Goal: Task Accomplishment & Management: Use online tool/utility

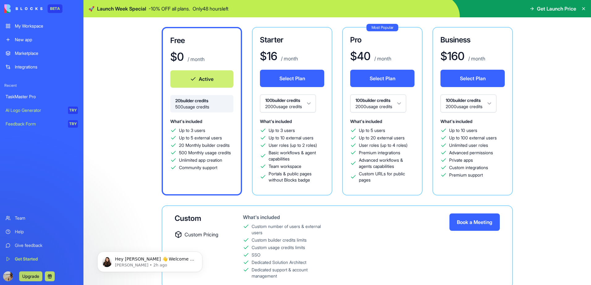
scroll to position [60, 0]
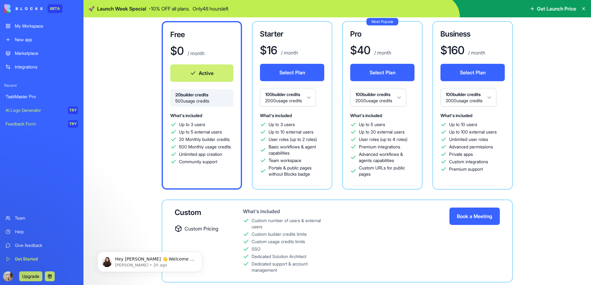
click at [470, 210] on button "Book a Meeting" at bounding box center [475, 215] width 50 height 17
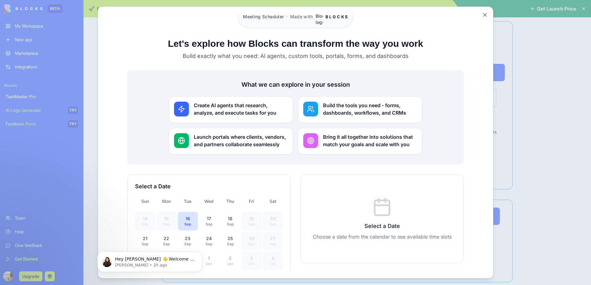
scroll to position [41, 0]
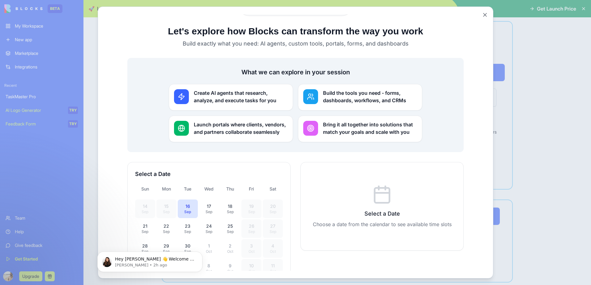
click at [232, 97] on div "Create AI agents that research, analyze, and execute tasks for you" at bounding box center [231, 97] width 124 height 27
click at [357, 101] on div "Create AI agents that research, analyze, and execute tasks for you Build the to…" at bounding box center [295, 113] width 253 height 58
click at [340, 121] on h3 "Bring it all together into solutions that match your goals and scale with you" at bounding box center [370, 128] width 94 height 15
click at [251, 121] on h3 "Launch portals where clients, vendors, and partners collaborate seamlessly" at bounding box center [241, 128] width 94 height 15
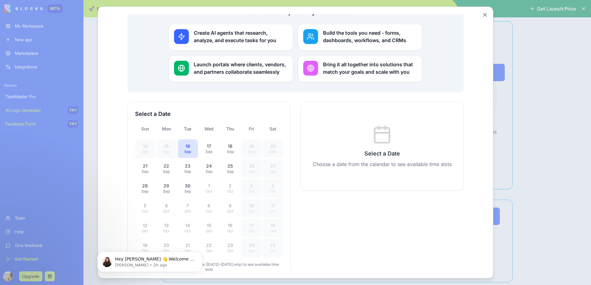
scroll to position [120, 0]
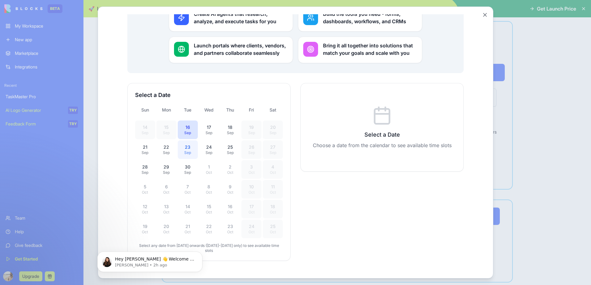
click at [191, 150] on div "Sep" at bounding box center [188, 152] width 13 height 5
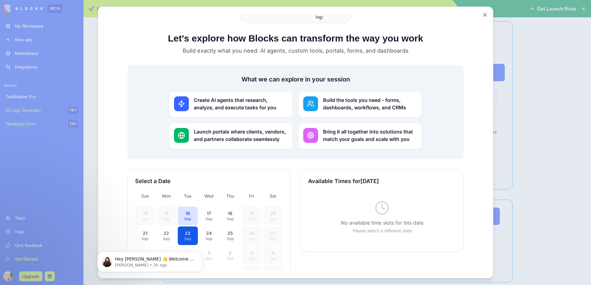
scroll to position [83, 0]
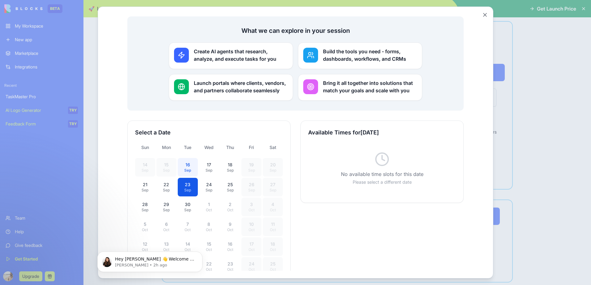
click at [188, 168] on div "Sep" at bounding box center [188, 170] width 13 height 5
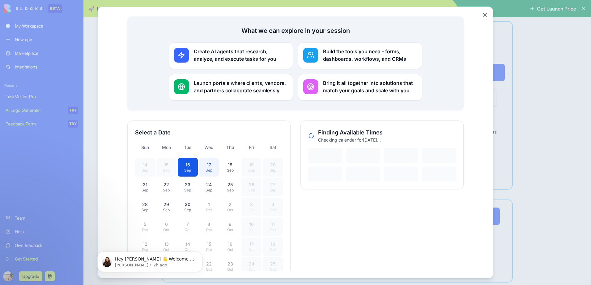
click at [200, 163] on button "17 Sep" at bounding box center [209, 167] width 20 height 19
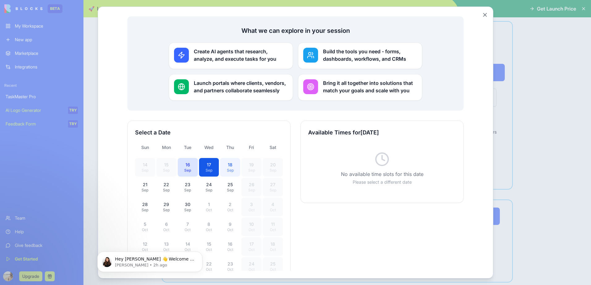
click at [226, 168] on div "Sep" at bounding box center [230, 170] width 13 height 5
click at [224, 181] on div "25" at bounding box center [230, 184] width 13 height 6
click at [184, 201] on div "30" at bounding box center [188, 204] width 13 height 6
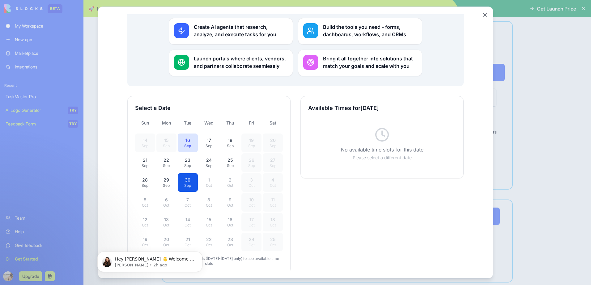
scroll to position [120, 0]
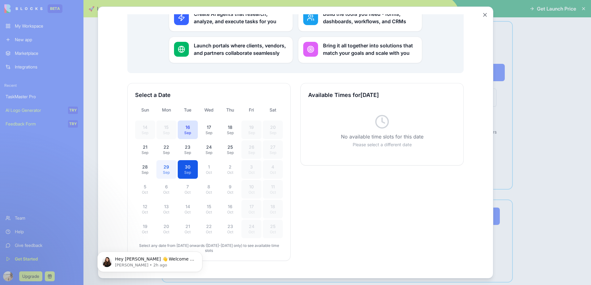
click at [157, 160] on button "29 Sep" at bounding box center [167, 169] width 20 height 19
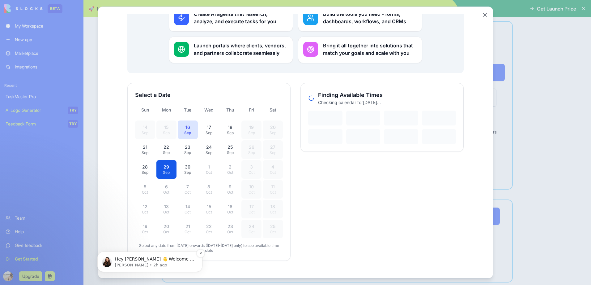
click at [164, 260] on p "Hey [PERSON_NAME] 👋 Welcome to Blocks 🙌 I'm here if you have any questions!" at bounding box center [155, 259] width 80 height 6
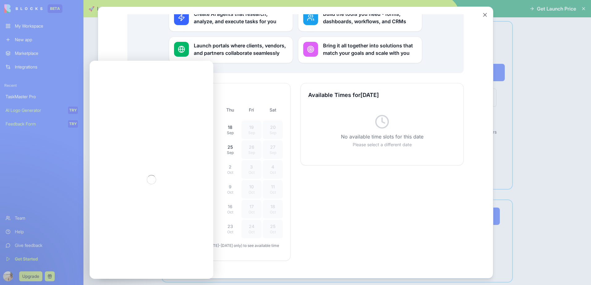
scroll to position [0, 0]
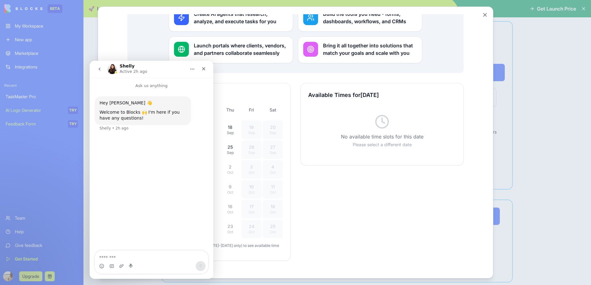
click at [328, 216] on div "Available Times for Monday, September 29, 2025 No available time slots for this…" at bounding box center [382, 172] width 163 height 178
click at [200, 70] on div "Close" at bounding box center [203, 68] width 11 height 11
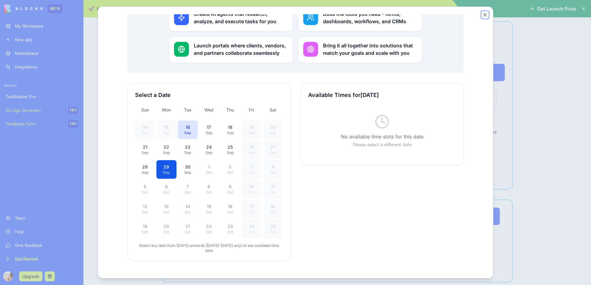
click at [484, 14] on button "Close" at bounding box center [485, 15] width 6 height 6
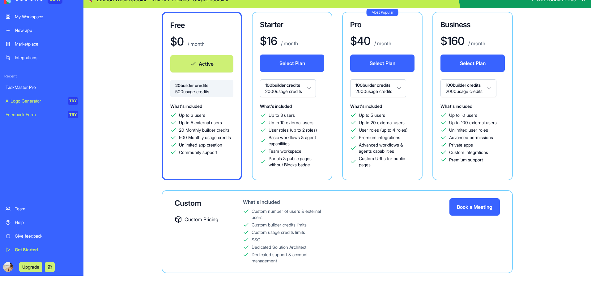
scroll to position [17, 0]
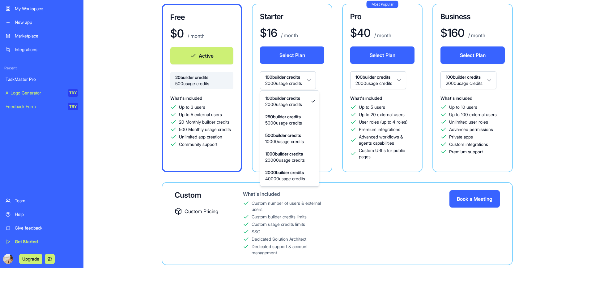
click at [307, 82] on html "BETA My Workspace New app Marketplace Integrations Recent TaskMaster Pro AI Log…" at bounding box center [295, 125] width 591 height 285
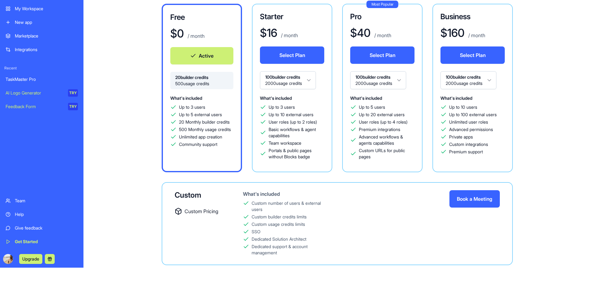
click at [326, 76] on html "BETA My Workspace New app Marketplace Integrations Recent TaskMaster Pro AI Log…" at bounding box center [295, 125] width 591 height 285
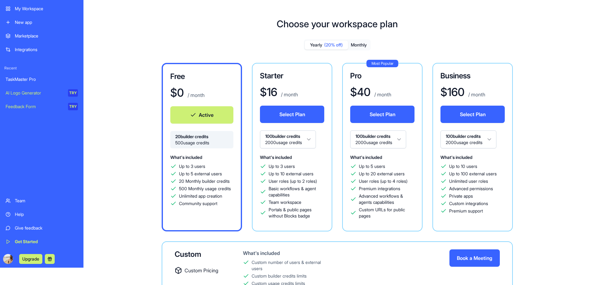
scroll to position [0, 0]
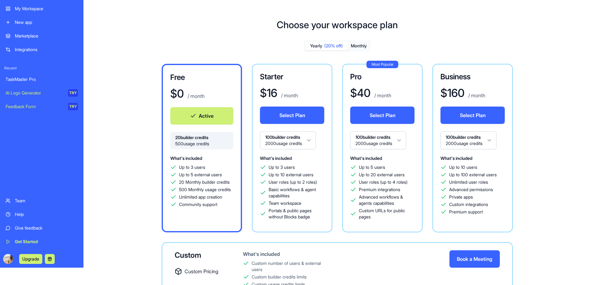
click at [353, 48] on button "Monthly" at bounding box center [359, 45] width 22 height 9
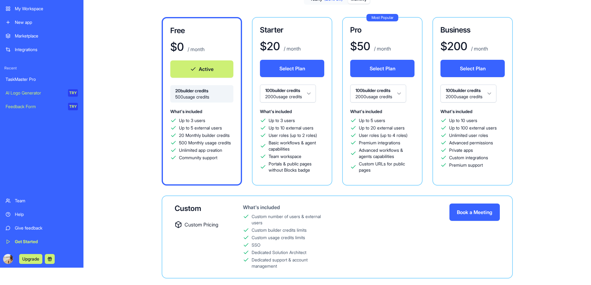
scroll to position [60, 0]
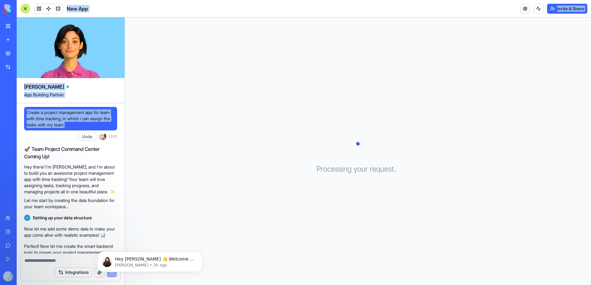
drag, startPoint x: 80, startPoint y: 124, endPoint x: 11, endPoint y: 103, distance: 71.7
click at [11, 103] on div "BETA My Workspace New app Marketplace Integrations Recent TaskMaster Pro New Ap…" at bounding box center [295, 142] width 591 height 285
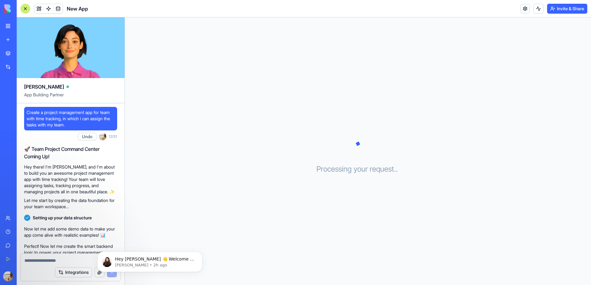
click at [11, 103] on div "TaskMaster Pro New App AI Logo Generator TRY" at bounding box center [8, 110] width 13 height 40
click at [147, 135] on div "Processing your request . . ." at bounding box center [358, 150] width 466 height 267
drag, startPoint x: 82, startPoint y: 127, endPoint x: 23, endPoint y: 110, distance: 61.7
click at [23, 110] on div "Create a project management app for team with time tracking, in which i can ass…" at bounding box center [71, 227] width 108 height 249
copy span "Create a project management app for team with time tracking, in which i can ass…"
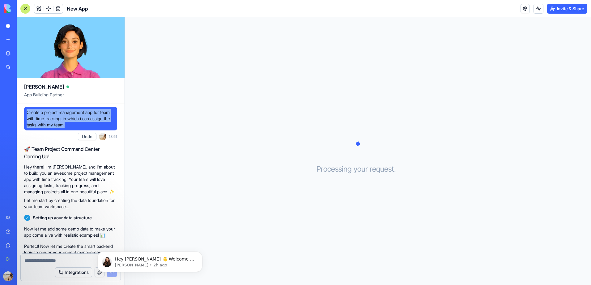
click at [4, 42] on link "New app" at bounding box center [14, 39] width 25 height 12
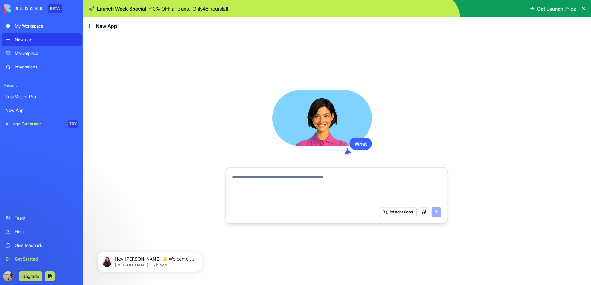
click at [9, 37] on link "New app" at bounding box center [42, 39] width 80 height 12
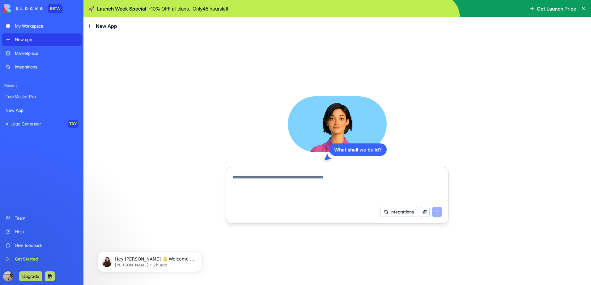
click at [274, 184] on textarea at bounding box center [338, 188] width 210 height 30
paste textarea "**********"
type textarea "**********"
click at [439, 212] on button "submit" at bounding box center [437, 212] width 10 height 10
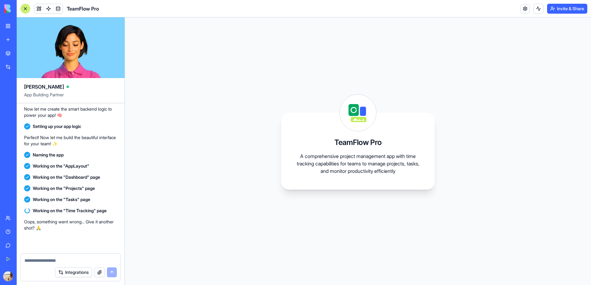
scroll to position [193, 0]
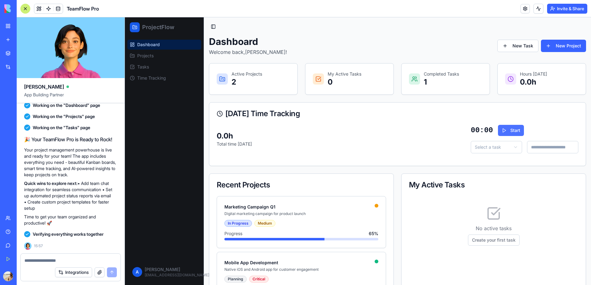
click at [498, 129] on button "Start" at bounding box center [511, 130] width 26 height 11
click at [150, 55] on span "Projects" at bounding box center [145, 56] width 16 height 6
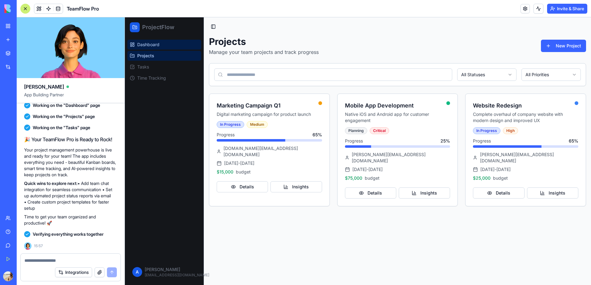
click at [154, 48] on link "Dashboard" at bounding box center [164, 45] width 74 height 10
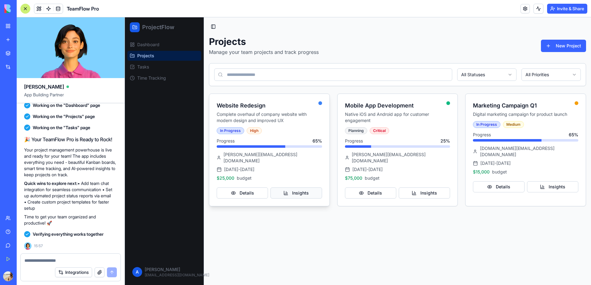
click at [288, 187] on button "Insights" at bounding box center [296, 192] width 51 height 11
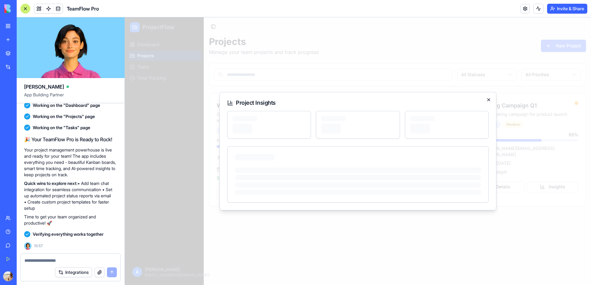
click at [488, 100] on icon "button" at bounding box center [489, 99] width 5 height 5
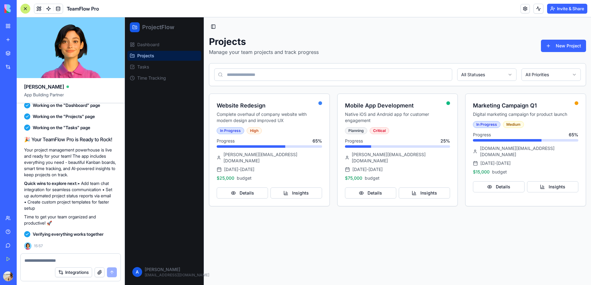
click at [153, 55] on span "Projects" at bounding box center [145, 56] width 17 height 6
click at [570, 47] on button "New Project" at bounding box center [563, 46] width 45 height 12
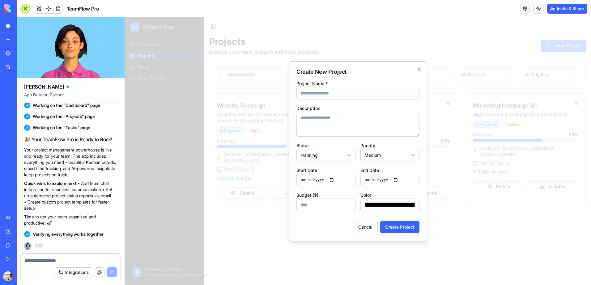
click at [327, 115] on textarea "Description" at bounding box center [358, 124] width 123 height 25
click at [365, 229] on button "Cancel" at bounding box center [365, 227] width 25 height 12
type input "*******"
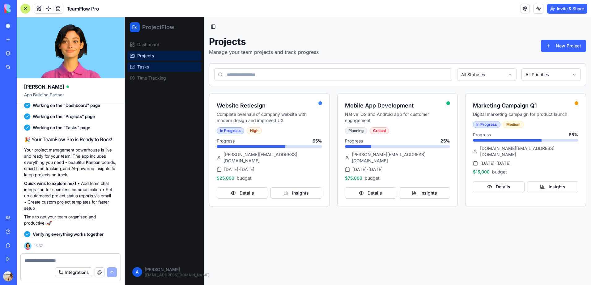
click at [144, 70] on link "Tasks" at bounding box center [164, 67] width 74 height 10
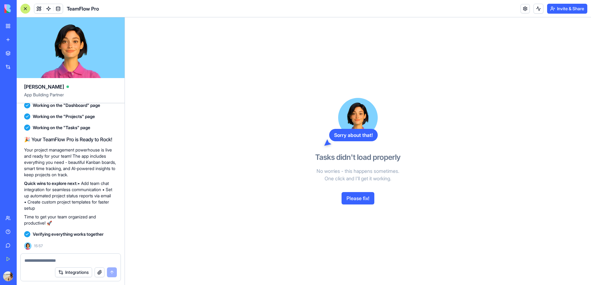
click at [358, 198] on button "Please fix!" at bounding box center [358, 198] width 33 height 12
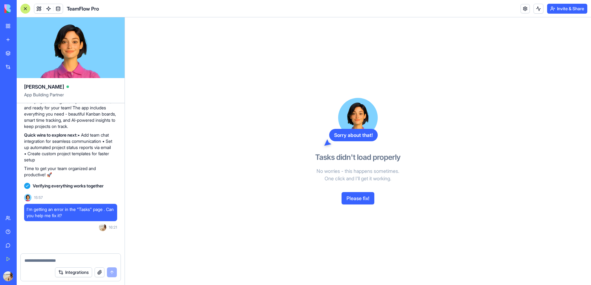
scroll to position [472, 0]
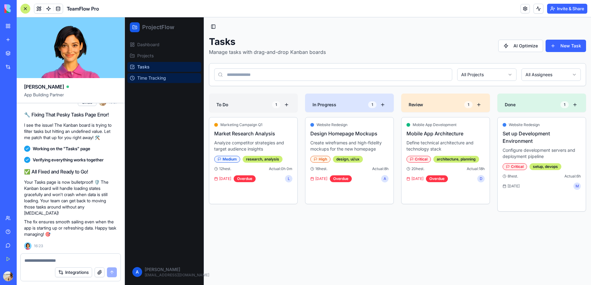
click at [153, 83] on link "Time Tracking" at bounding box center [164, 78] width 74 height 10
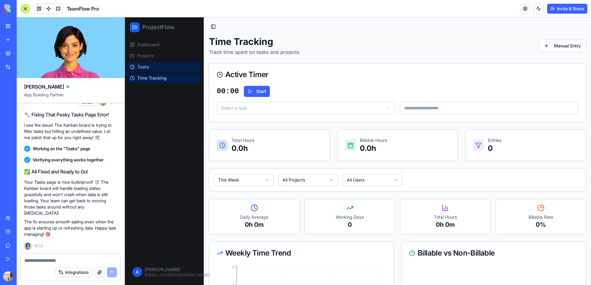
click at [144, 65] on span "Tasks" at bounding box center [143, 67] width 12 height 6
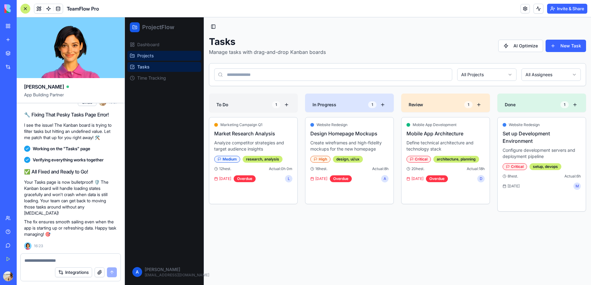
click at [145, 57] on span "Projects" at bounding box center [145, 56] width 16 height 6
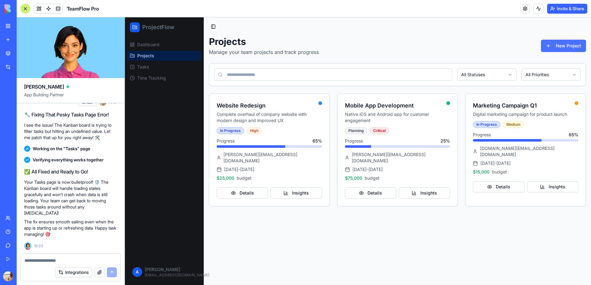
click at [565, 45] on button "New Project" at bounding box center [563, 46] width 45 height 12
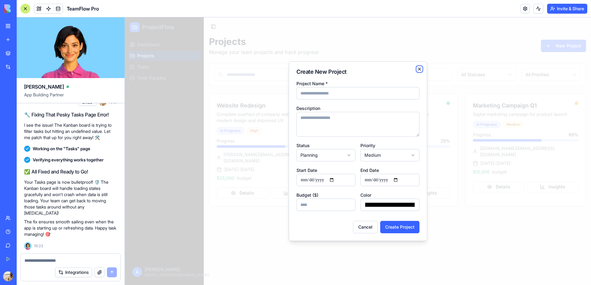
click at [419, 70] on icon "button" at bounding box center [420, 69] width 2 height 2
type input "*******"
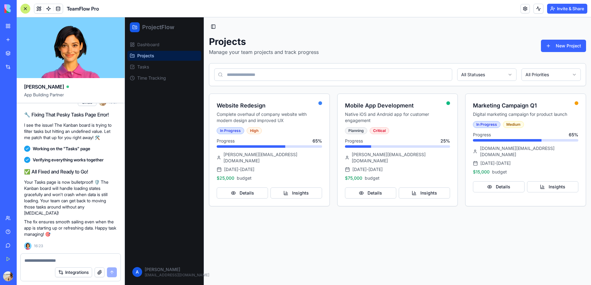
click at [573, 11] on button "Invite & Share" at bounding box center [568, 9] width 40 height 10
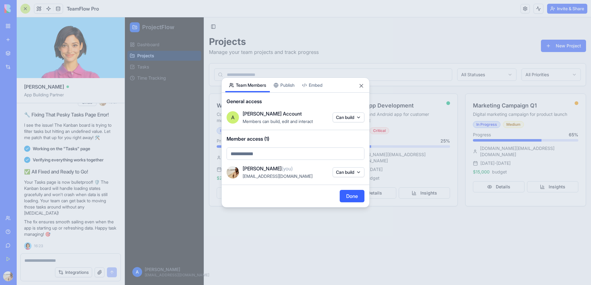
click at [299, 150] on body "BETA My Workspace New app Marketplace Integrations Recent New App New App New A…" at bounding box center [295, 142] width 591 height 285
type input "*"
click at [426, 59] on div at bounding box center [295, 142] width 591 height 285
click at [360, 85] on button "Close" at bounding box center [362, 86] width 6 height 6
